Goal: Entertainment & Leisure: Consume media (video, audio)

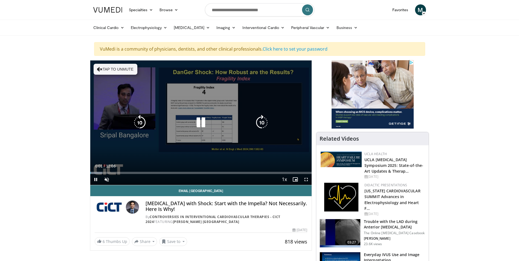
click at [128, 71] on button "Tap to unmute" at bounding box center [116, 69] width 44 height 11
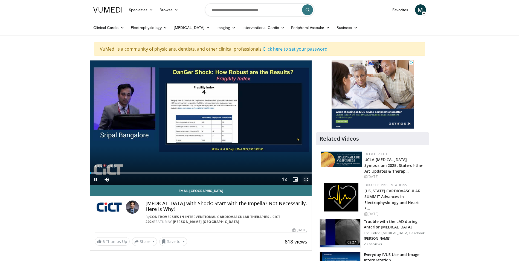
click at [307, 178] on span "Video Player" at bounding box center [306, 179] width 11 height 11
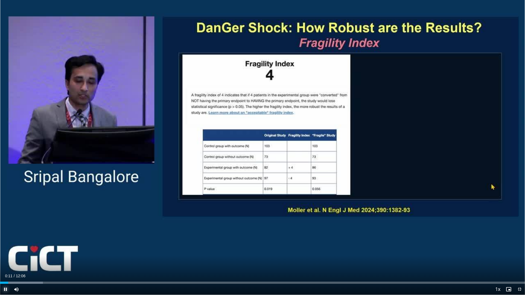
click at [6, 261] on span "Video Player" at bounding box center [5, 289] width 11 height 11
click at [0, 261] on button "Play" at bounding box center [5, 289] width 11 height 11
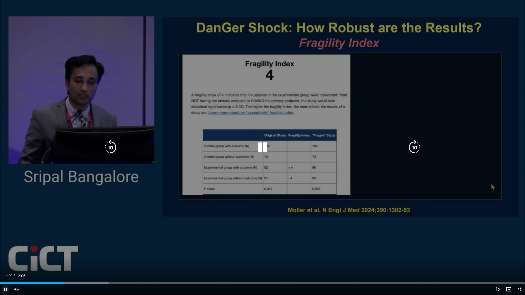
click at [6, 261] on span "Video Player" at bounding box center [5, 289] width 11 height 11
click at [264, 147] on icon "Video Player" at bounding box center [262, 147] width 15 height 15
click at [116, 147] on icon "Video Player" at bounding box center [110, 147] width 15 height 15
click at [115, 147] on icon "Video Player" at bounding box center [110, 147] width 15 height 15
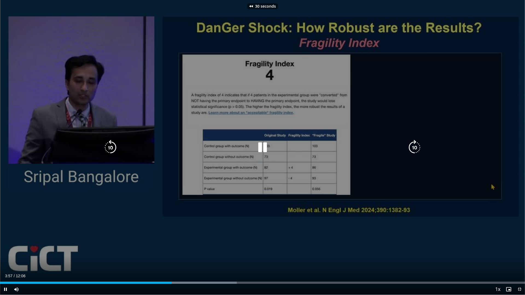
click at [115, 147] on icon "Video Player" at bounding box center [110, 147] width 15 height 15
click at [113, 146] on icon "Video Player" at bounding box center [110, 147] width 15 height 15
click at [113, 151] on icon "Video Player" at bounding box center [110, 147] width 15 height 15
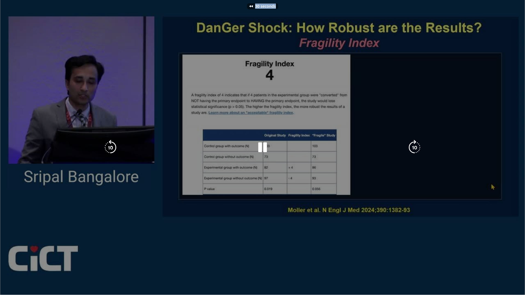
click at [113, 151] on div "30 seconds Tap to unmute" at bounding box center [262, 147] width 525 height 295
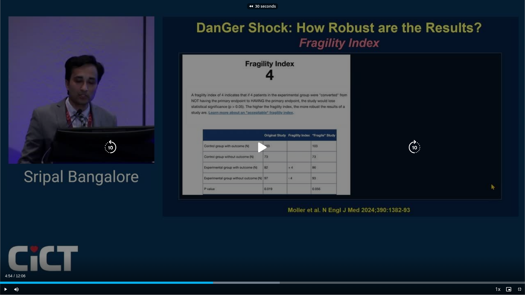
click at [113, 151] on icon "Video Player" at bounding box center [110, 147] width 15 height 15
click at [113, 151] on div "40 seconds Tap to unmute" at bounding box center [262, 147] width 525 height 295
click at [113, 151] on icon "Video Player" at bounding box center [110, 147] width 15 height 15
click at [421, 112] on div "50 seconds Tap to unmute" at bounding box center [262, 147] width 525 height 295
click at [179, 225] on div "50 seconds Tap to unmute" at bounding box center [262, 147] width 525 height 295
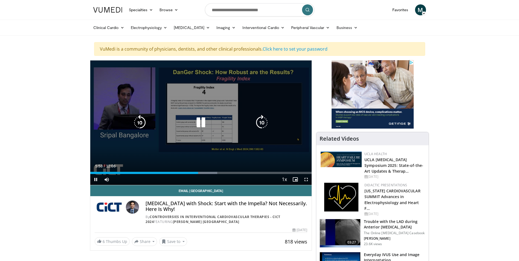
click at [203, 123] on icon "Video Player" at bounding box center [200, 122] width 15 height 15
